Goal: Check status

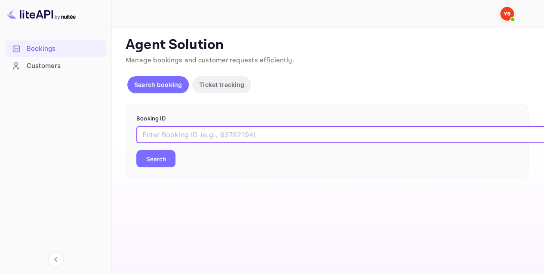
click at [234, 138] on input "text" at bounding box center [351, 134] width 430 height 17
paste input "9308809"
type input "9308809"
click at [169, 162] on button "Search" at bounding box center [155, 158] width 39 height 17
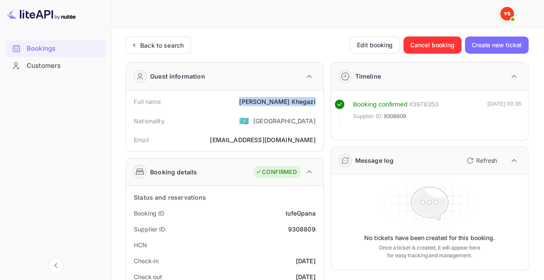
drag, startPoint x: 316, startPoint y: 100, endPoint x: 259, endPoint y: 97, distance: 56.8
click at [259, 98] on div "Full name [PERSON_NAME]" at bounding box center [224, 102] width 191 height 16
copy div "[PERSON_NAME]"
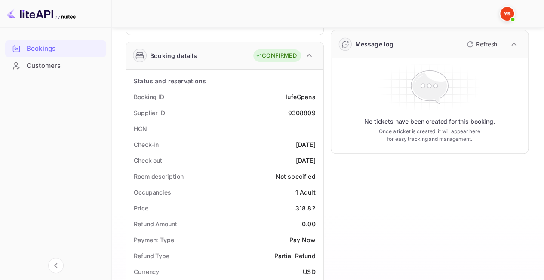
scroll to position [129, 0]
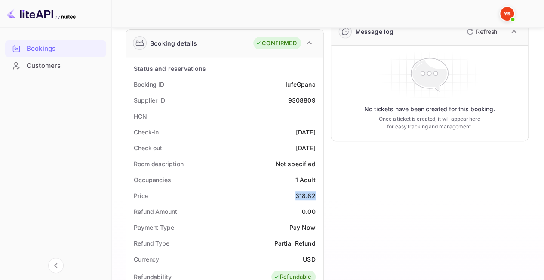
drag, startPoint x: 292, startPoint y: 194, endPoint x: 317, endPoint y: 197, distance: 24.8
click at [317, 197] on div "Price 318.82" at bounding box center [224, 196] width 191 height 16
copy div "318.82"
